Goal: Transaction & Acquisition: Purchase product/service

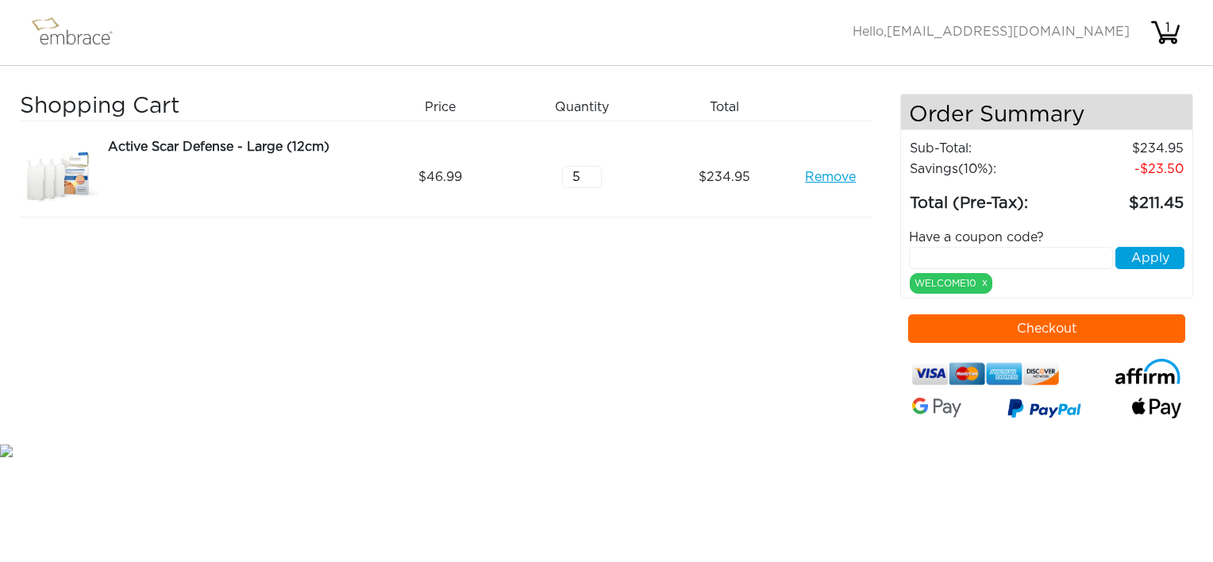
click at [988, 257] on input "text" at bounding box center [1011, 258] width 204 height 22
click at [959, 254] on input "CRM340OFF" at bounding box center [1011, 258] width 204 height 22
type input "CRM30OFF"
click at [1148, 260] on button "Apply" at bounding box center [1149, 258] width 69 height 22
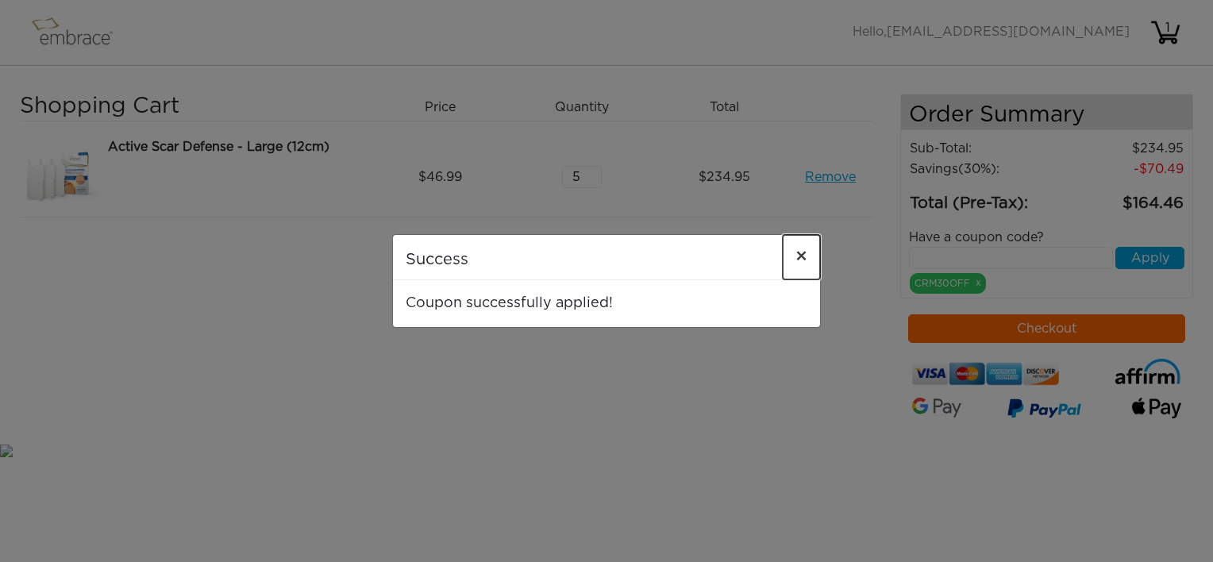
click at [795, 254] on span "×" at bounding box center [801, 257] width 12 height 19
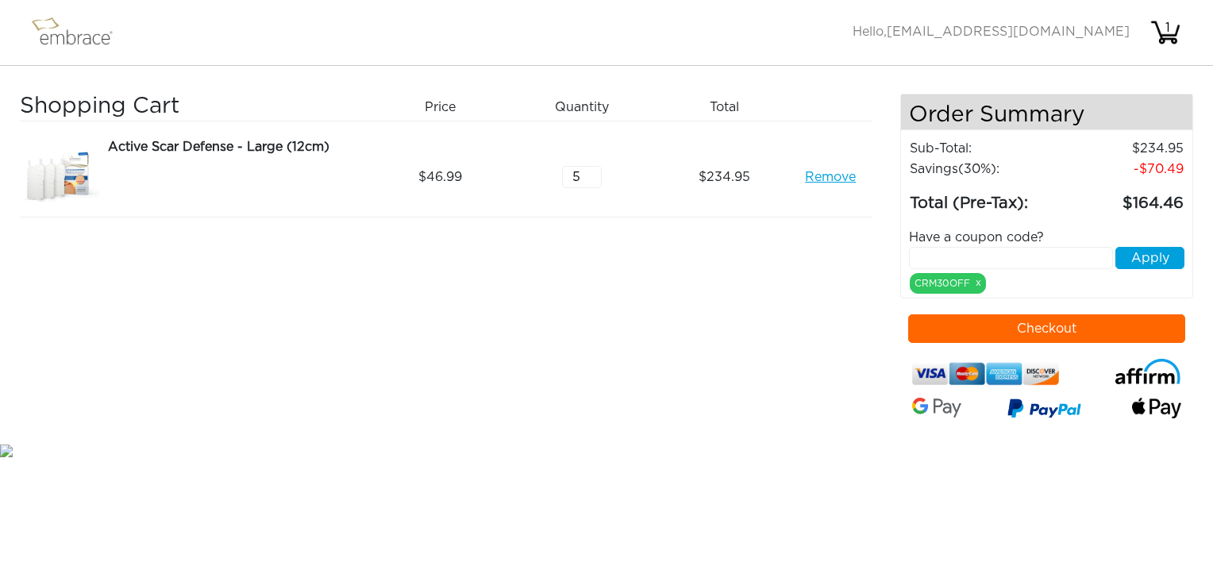
drag, startPoint x: 825, startPoint y: 175, endPoint x: 455, endPoint y: 112, distance: 375.9
click at [824, 175] on link "Remove" at bounding box center [830, 176] width 51 height 19
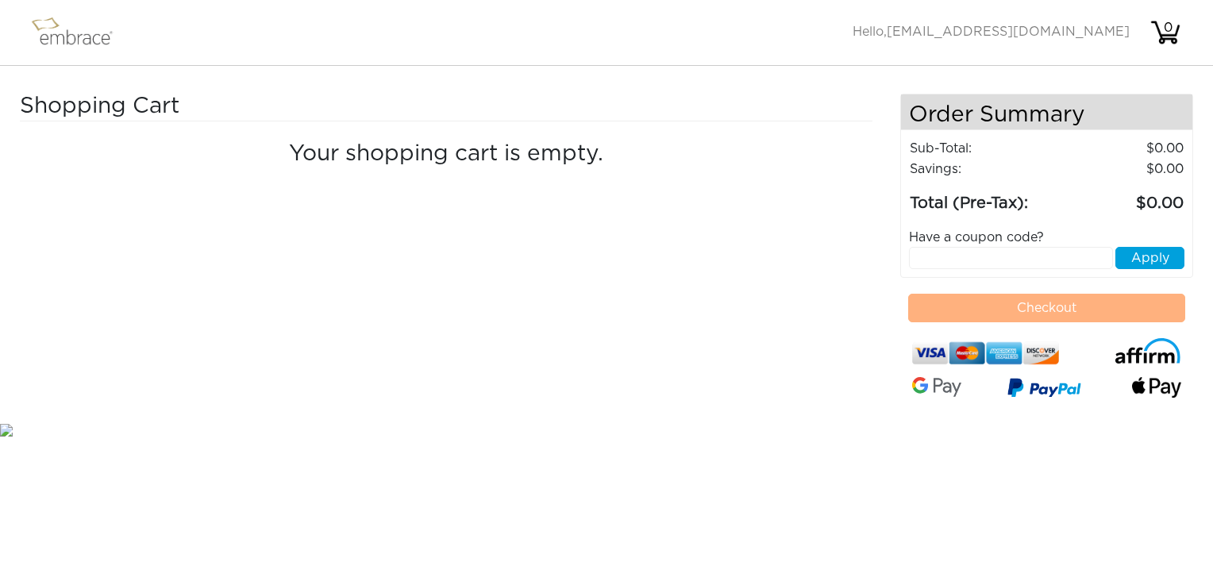
click at [70, 37] on img at bounding box center [79, 33] width 103 height 40
